Goal: Task Accomplishment & Management: Complete application form

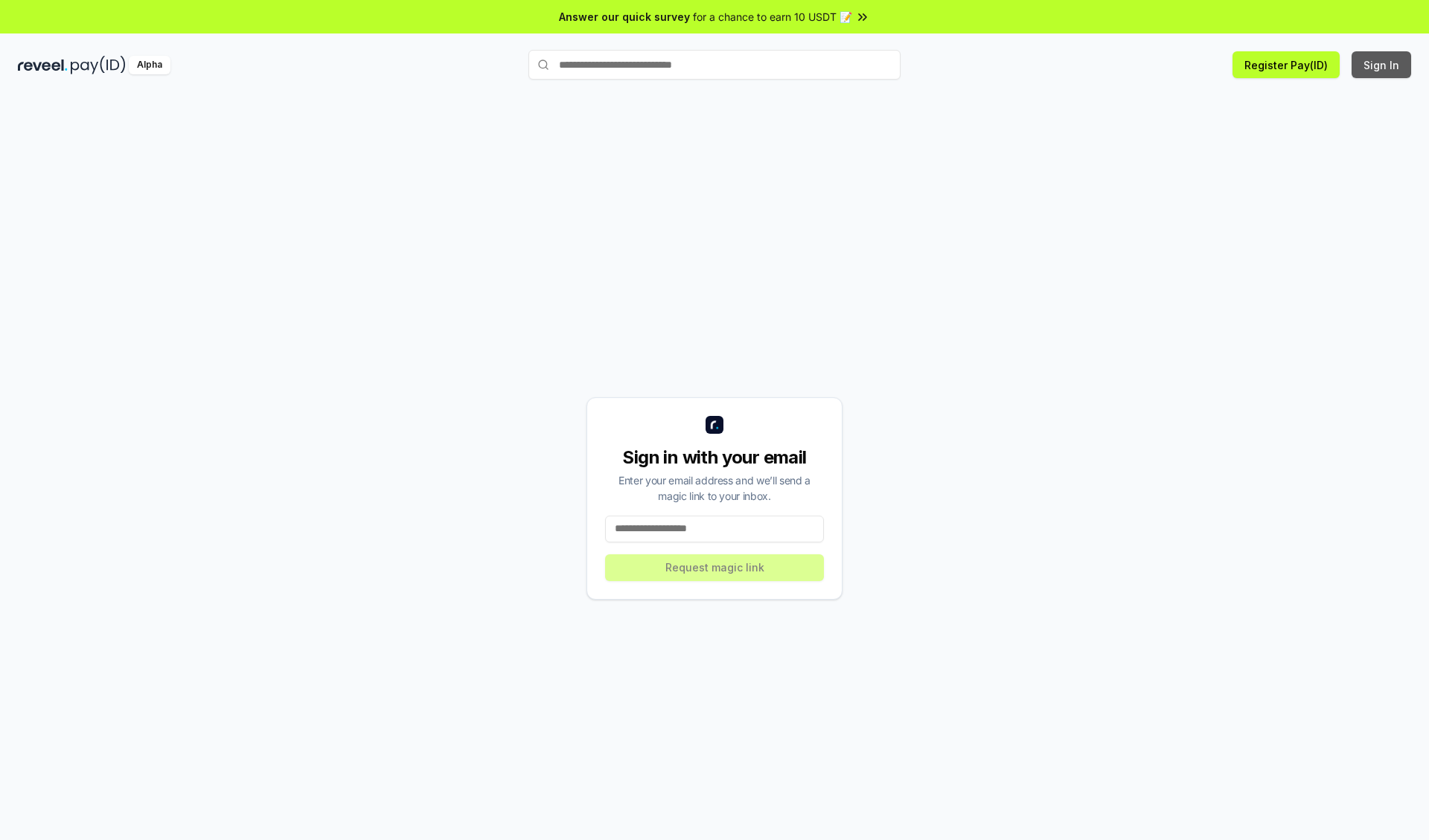
click at [1383, 65] on button "Sign In" at bounding box center [1382, 65] width 60 height 27
type input "**********"
click at [714, 567] on button "Request magic link" at bounding box center [714, 568] width 219 height 27
